Goal: Transaction & Acquisition: Purchase product/service

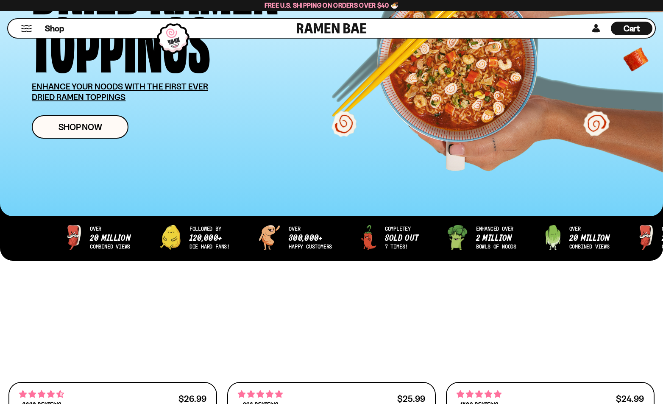
scroll to position [169, 0]
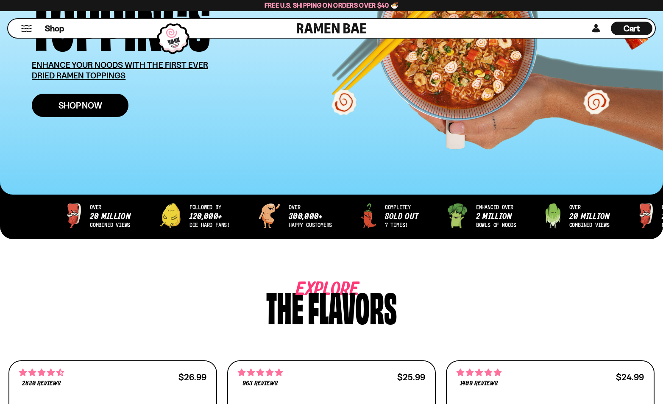
click at [105, 108] on link "Shop Now" at bounding box center [80, 105] width 97 height 23
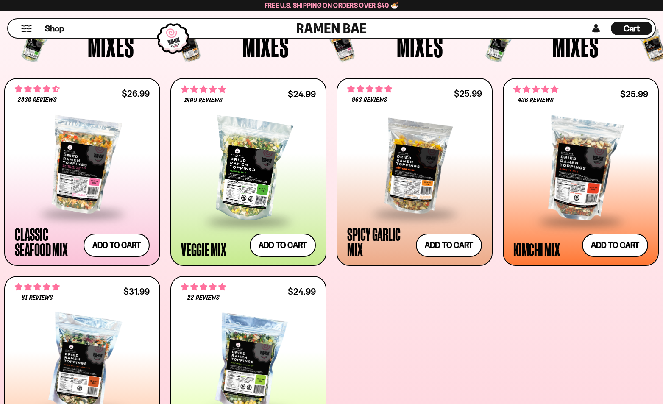
scroll to position [306, 0]
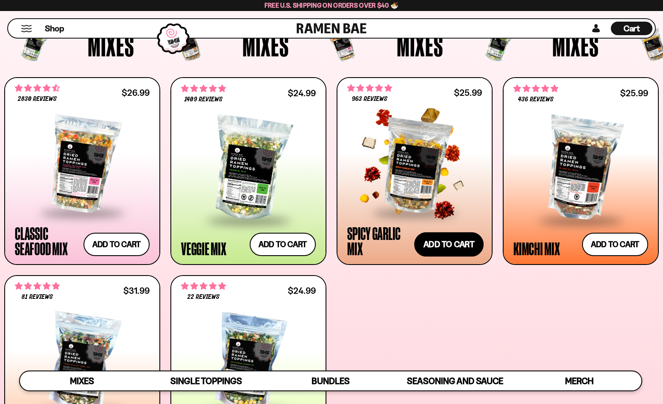
click at [443, 243] on button "Add to cart Add ― Regular price $25.99 Regular price Sale price $25.99 Unit pri…" at bounding box center [449, 244] width 70 height 25
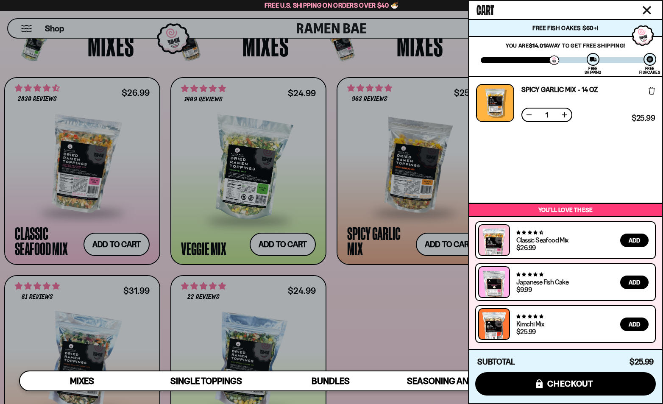
click at [399, 289] on div at bounding box center [331, 202] width 663 height 404
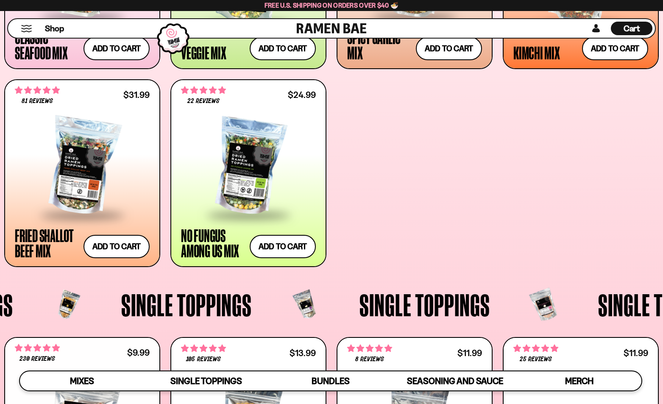
scroll to position [503, 0]
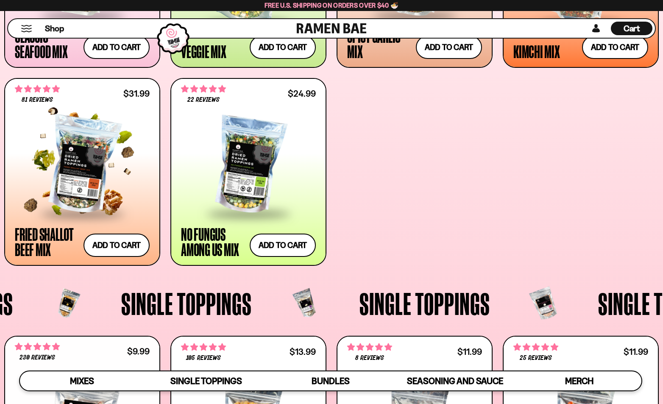
click at [76, 186] on div at bounding box center [82, 165] width 135 height 95
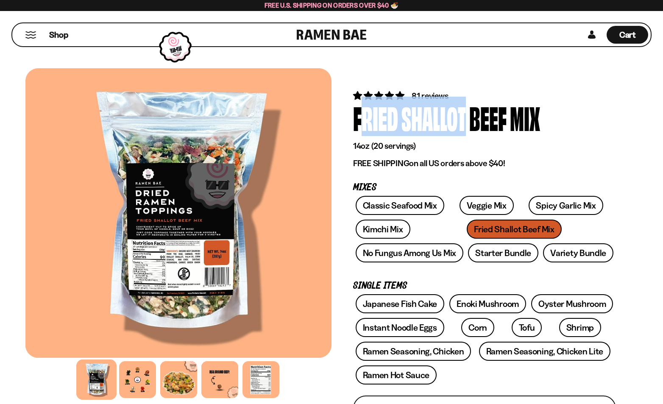
drag, startPoint x: 352, startPoint y: 119, endPoint x: 464, endPoint y: 122, distance: 112.5
copy div "Fried Shallot"
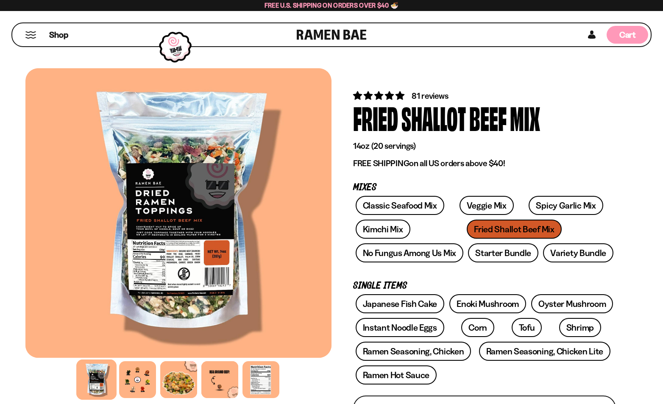
click at [626, 35] on span "Cart" at bounding box center [628, 35] width 17 height 10
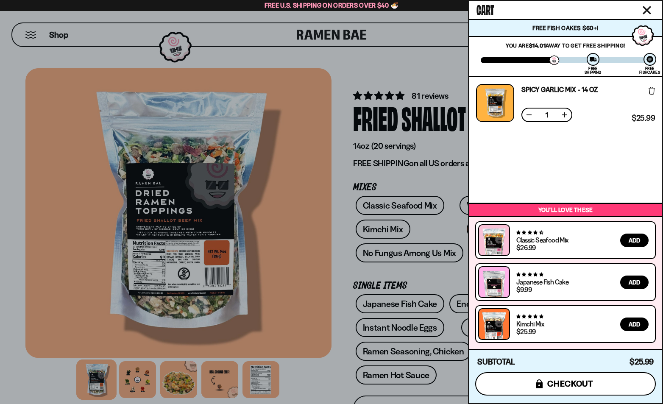
click at [575, 381] on span "checkout" at bounding box center [571, 383] width 46 height 9
